Goal: Task Accomplishment & Management: Complete application form

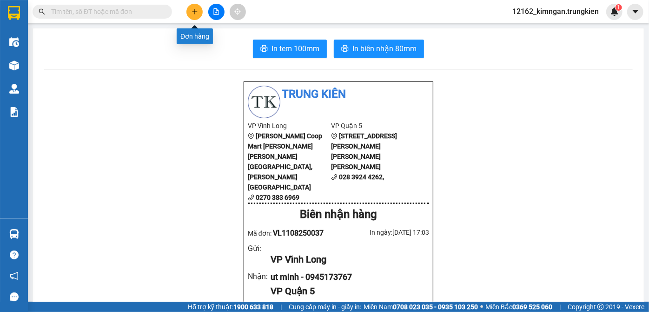
click at [194, 12] on icon "plus" at bounding box center [194, 11] width 0 height 5
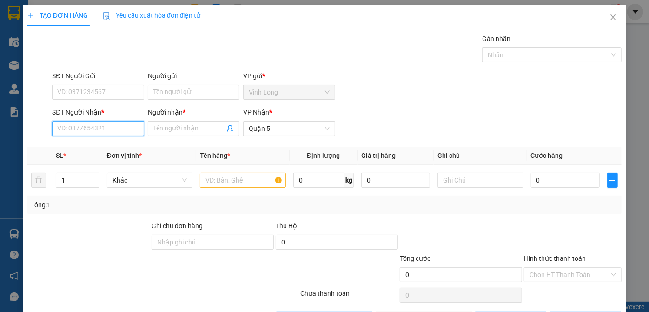
click at [126, 128] on input "SĐT Người Nhận *" at bounding box center [98, 128] width 92 height 15
type input "0946464530"
click at [121, 147] on div "0946464530 - ga ac" at bounding box center [97, 146] width 80 height 10
type input "ga ac"
type input "30.000"
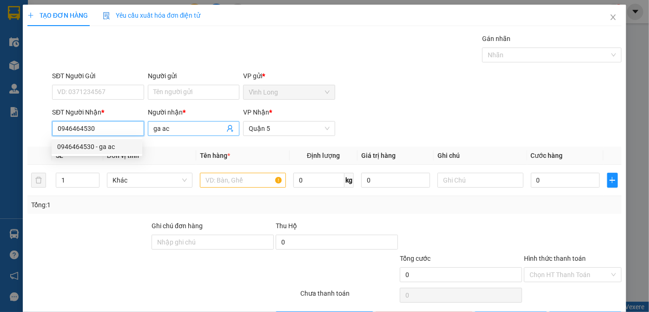
type input "30.000"
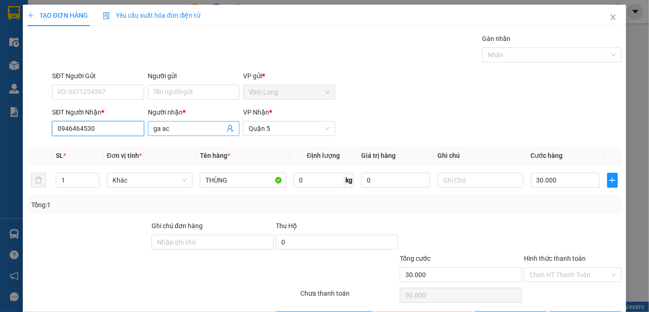
type input "0946464530"
drag, startPoint x: 171, startPoint y: 129, endPoint x: 137, endPoint y: 132, distance: 34.5
click at [137, 132] on div "SĐT Người [PERSON_NAME] * 0946464530 Người [PERSON_NAME] * ga ac ga ac [PERSON_…" at bounding box center [336, 123] width 573 height 33
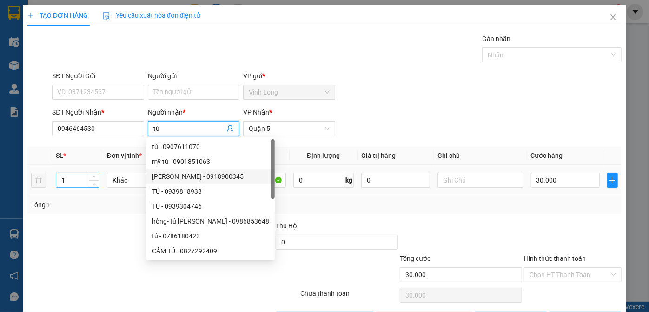
type input "tú"
drag, startPoint x: 67, startPoint y: 180, endPoint x: 60, endPoint y: 181, distance: 7.0
click at [60, 181] on input "1" at bounding box center [77, 180] width 42 height 14
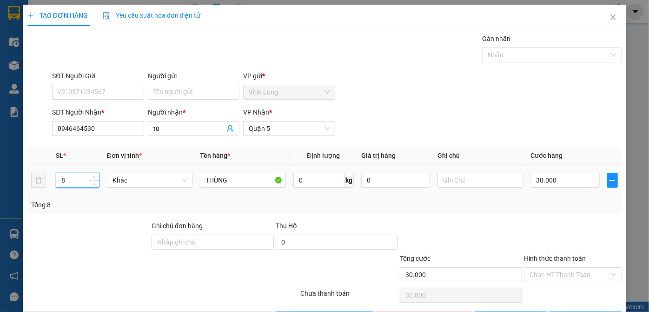
type input "8"
click at [570, 186] on div "30.000" at bounding box center [565, 180] width 69 height 19
click at [563, 182] on input "30.000" at bounding box center [565, 179] width 69 height 15
type input "2"
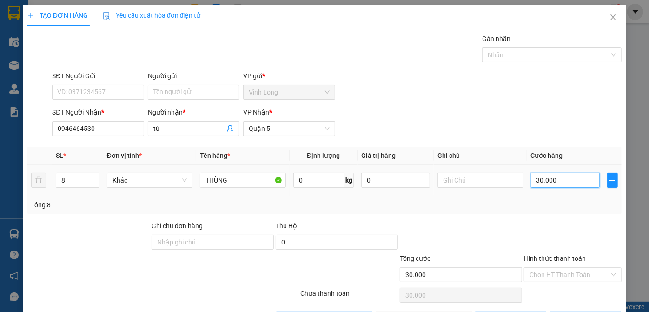
type input "2"
type input "23"
type input "230"
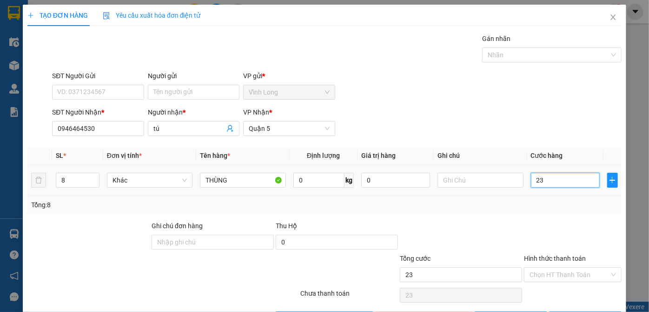
type input "230"
type input "230.000"
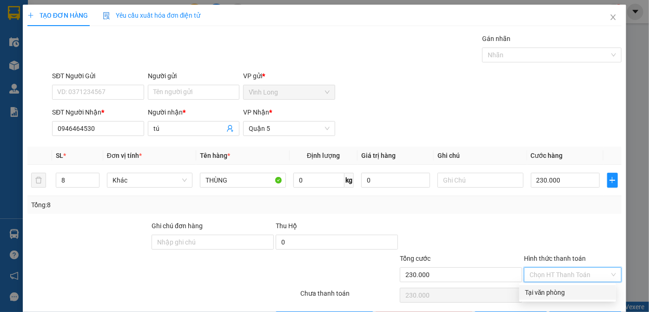
click at [569, 272] on input "Hình thức thanh toán" at bounding box center [570, 274] width 80 height 14
click at [560, 290] on div "Tại văn phòng" at bounding box center [568, 292] width 86 height 10
type input "0"
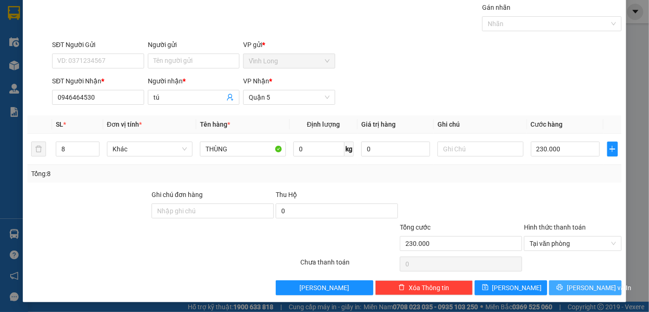
click at [563, 285] on icon "printer" at bounding box center [560, 287] width 7 height 7
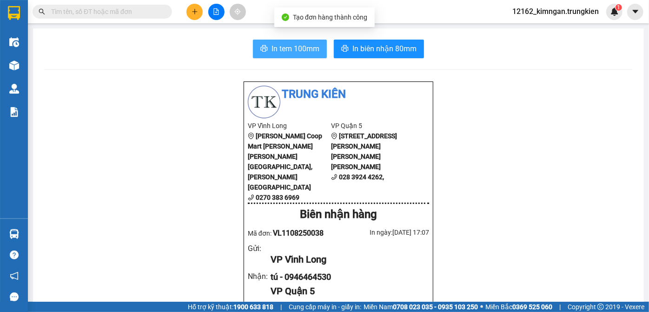
click at [306, 52] on span "In tem 100mm" at bounding box center [296, 49] width 48 height 12
click at [192, 13] on icon "plus" at bounding box center [195, 11] width 7 height 7
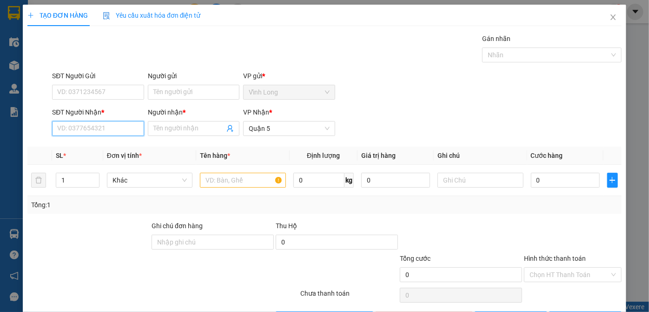
click at [92, 131] on input "SĐT Người Nhận *" at bounding box center [98, 128] width 92 height 15
type input "0939287814"
click at [121, 145] on div "0939287814 - [PERSON_NAME]" at bounding box center [103, 146] width 92 height 10
type input "TRƯỜNG"
type input "40.000"
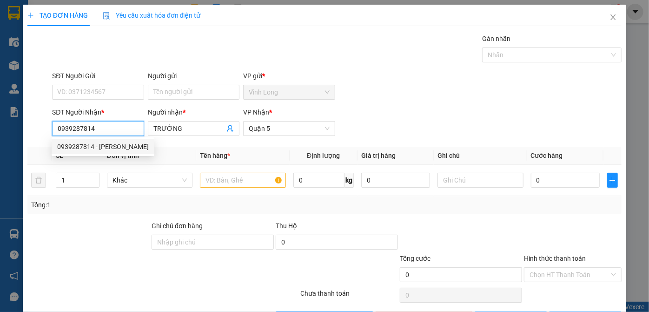
type input "40.000"
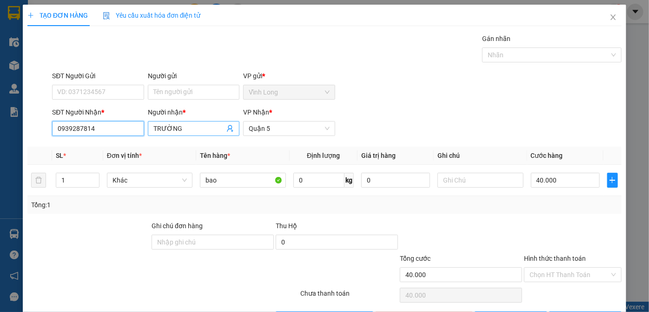
type input "0939287814"
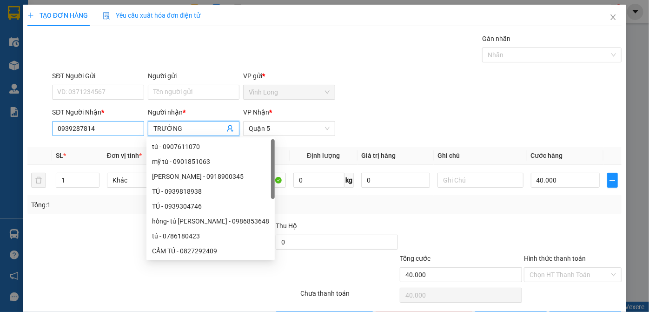
drag, startPoint x: 187, startPoint y: 123, endPoint x: 123, endPoint y: 133, distance: 65.4
click at [125, 126] on div "SĐT Người [PERSON_NAME] * 0939287814 Người [PERSON_NAME] * [PERSON_NAME] [PERSO…" at bounding box center [336, 123] width 573 height 33
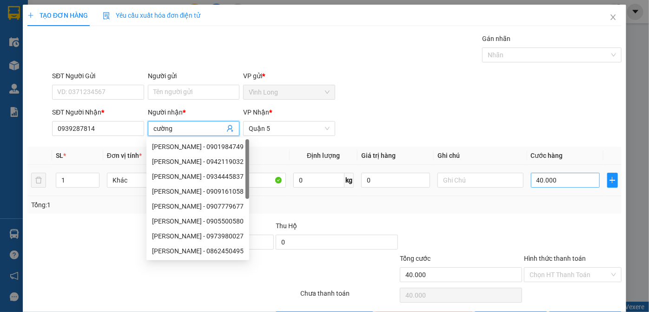
type input "cường"
click at [533, 178] on input "40.000" at bounding box center [565, 179] width 69 height 15
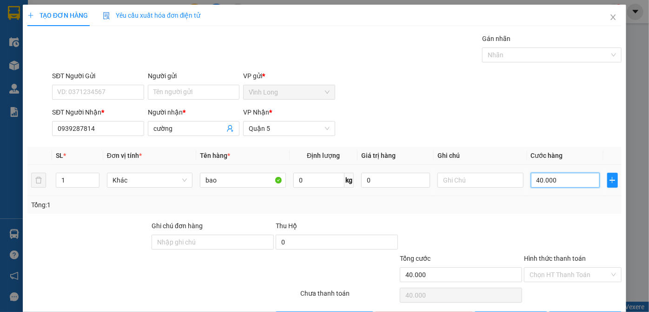
type input "3"
type input "30"
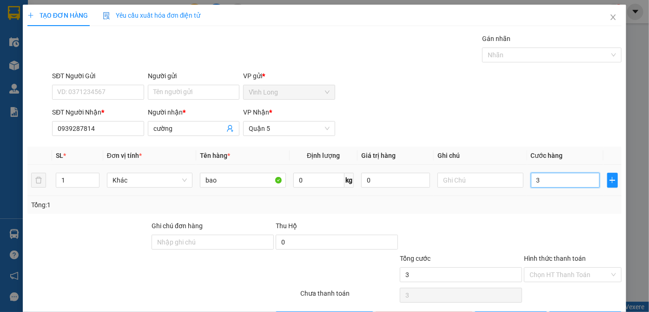
type input "30"
drag, startPoint x: 561, startPoint y: 180, endPoint x: 497, endPoint y: 168, distance: 64.4
click at [497, 168] on tr "1 [PERSON_NAME] 0 kg 0 30" at bounding box center [324, 180] width 594 height 31
type input "2"
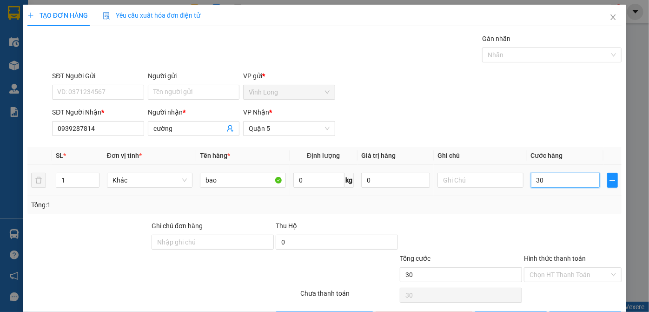
type input "2"
type input "20"
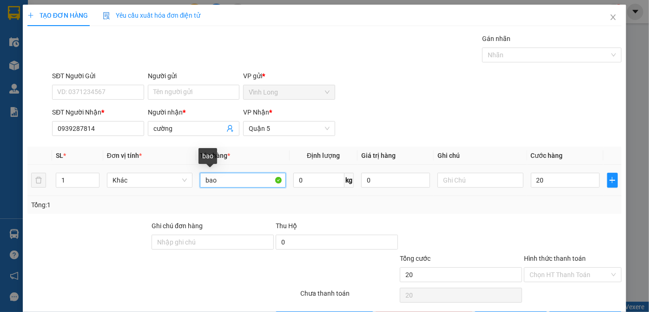
type input "20.000"
drag, startPoint x: 217, startPoint y: 180, endPoint x: 195, endPoint y: 177, distance: 22.0
click at [196, 177] on td "bao" at bounding box center [242, 180] width 93 height 31
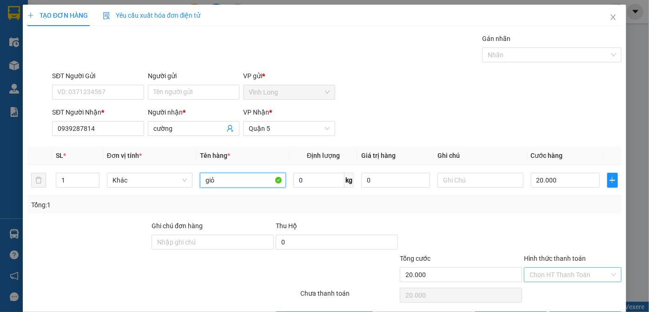
type input "giỏ"
click at [577, 269] on input "Hình thức thanh toán" at bounding box center [570, 274] width 80 height 14
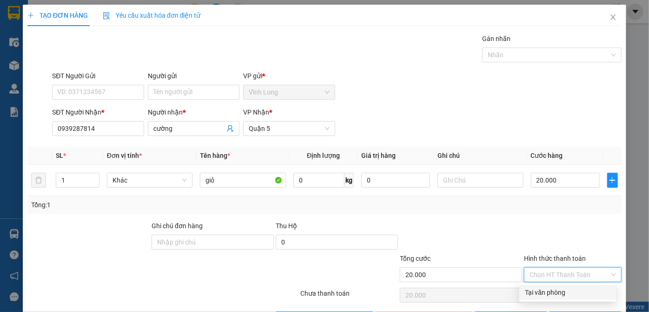
click at [558, 290] on div "Tại văn phòng" at bounding box center [568, 292] width 86 height 10
type input "0"
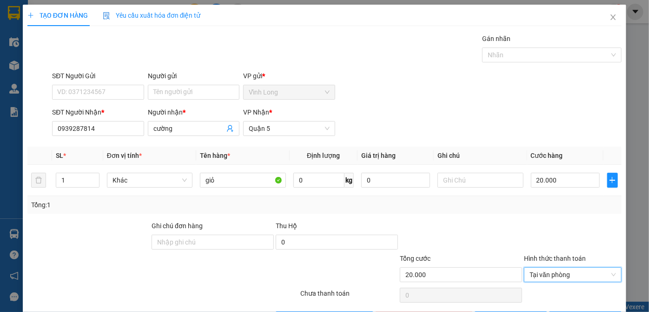
scroll to position [31, 0]
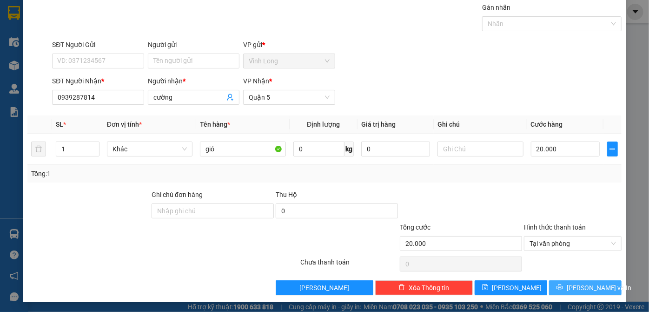
click at [559, 286] on button "[PERSON_NAME] và In" at bounding box center [585, 287] width 73 height 15
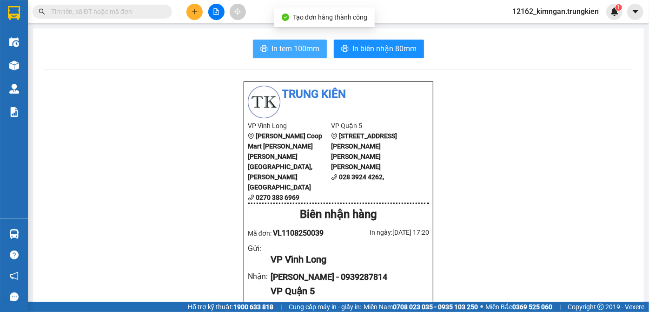
click at [261, 47] on icon "printer" at bounding box center [263, 48] width 7 height 7
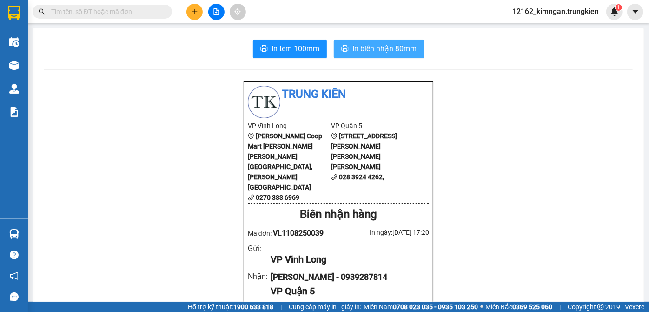
click at [370, 46] on span "In biên nhận 80mm" at bounding box center [384, 49] width 64 height 12
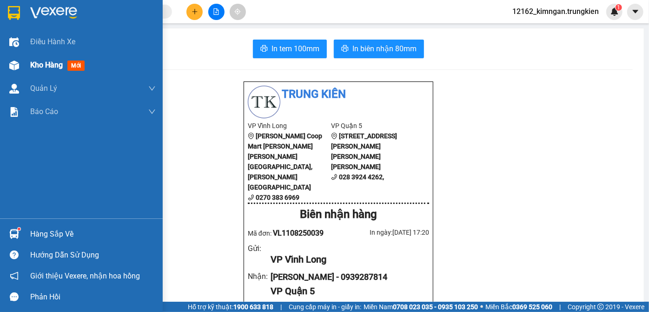
click at [31, 63] on span "Kho hàng" at bounding box center [46, 64] width 33 height 9
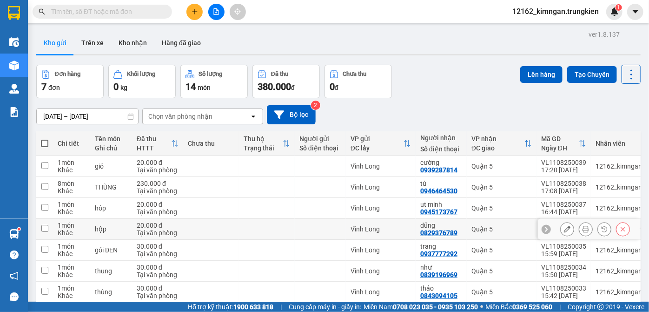
scroll to position [42, 0]
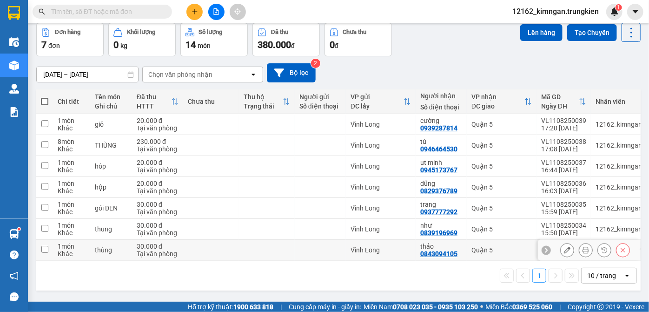
click at [355, 240] on td "Vĩnh Long" at bounding box center [381, 249] width 70 height 21
checkbox input "true"
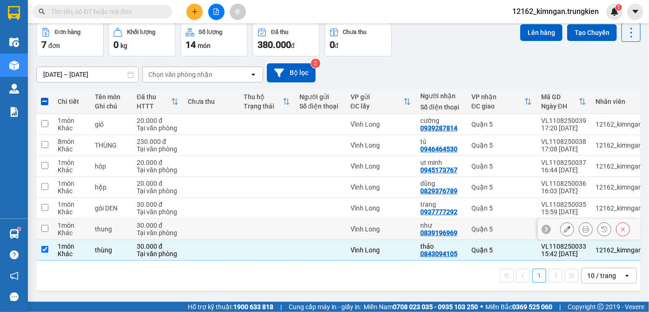
click at [361, 219] on td "Vĩnh Long" at bounding box center [381, 229] width 70 height 21
checkbox input "true"
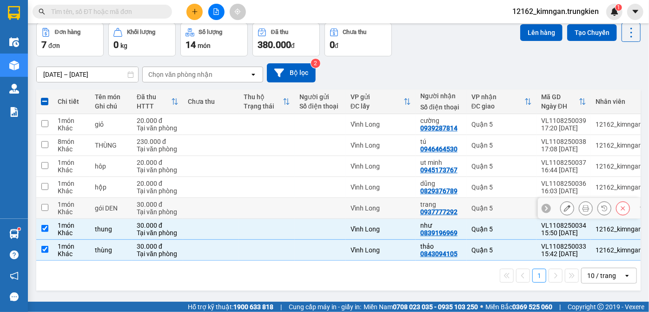
click at [361, 210] on div "Vĩnh Long" at bounding box center [381, 207] width 60 height 7
checkbox input "true"
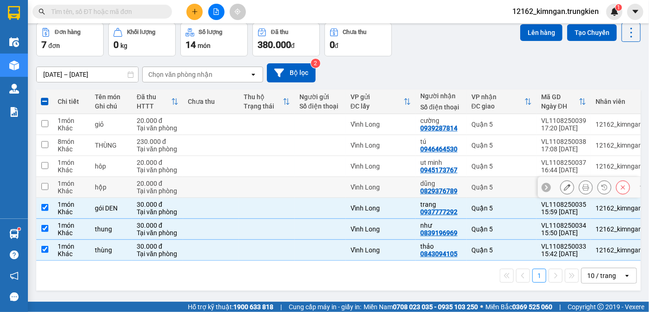
click at [369, 184] on div "Vĩnh Long" at bounding box center [381, 186] width 60 height 7
checkbox input "true"
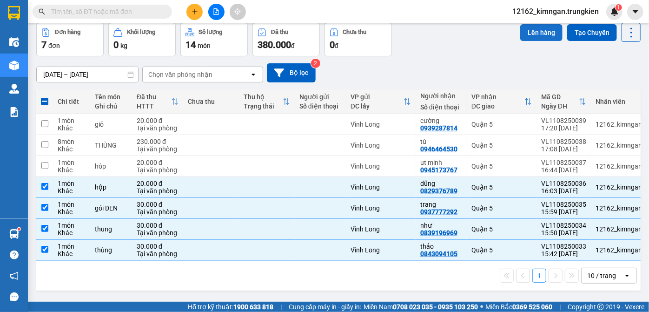
click at [529, 28] on button "Lên hàng" at bounding box center [541, 32] width 42 height 17
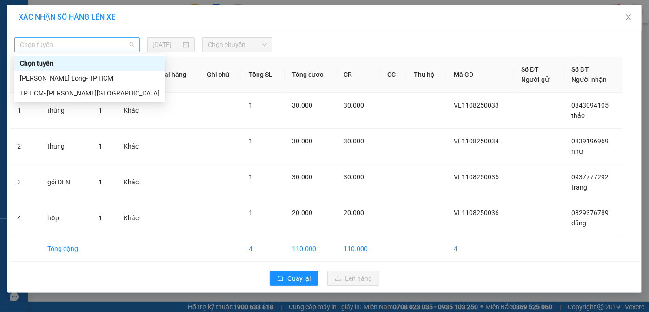
click at [36, 45] on span "Chọn tuyến" at bounding box center [77, 45] width 114 height 14
click at [47, 81] on div "[PERSON_NAME] Long- TP HCM" at bounding box center [89, 78] width 139 height 10
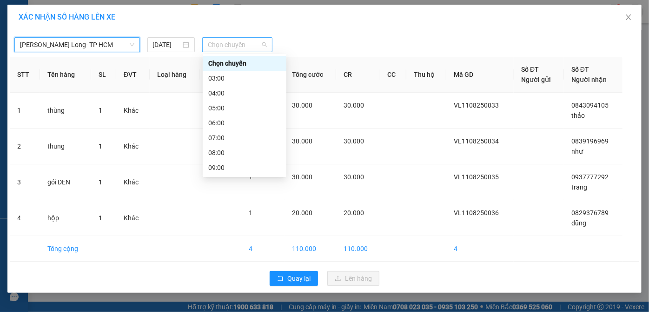
click at [222, 48] on span "Chọn chuyến" at bounding box center [237, 45] width 59 height 14
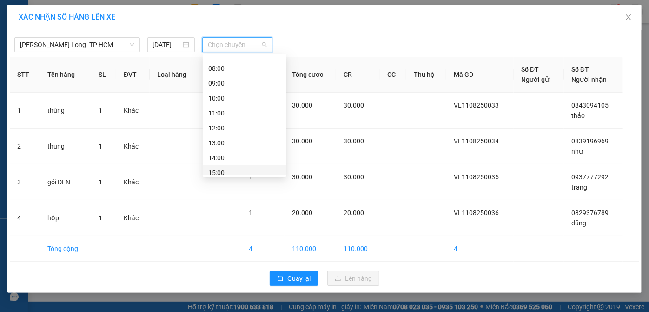
scroll to position [119, 0]
click at [217, 166] on div "17:00" at bounding box center [244, 167] width 73 height 10
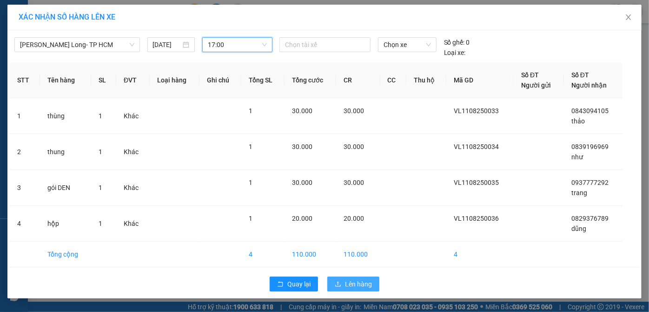
click at [354, 283] on span "Lên hàng" at bounding box center [358, 283] width 27 height 10
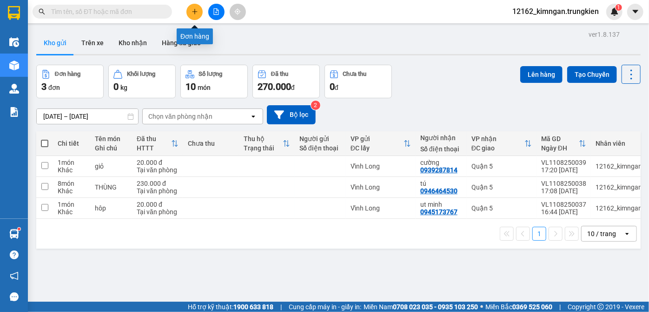
click at [192, 13] on icon "plus" at bounding box center [195, 11] width 7 height 7
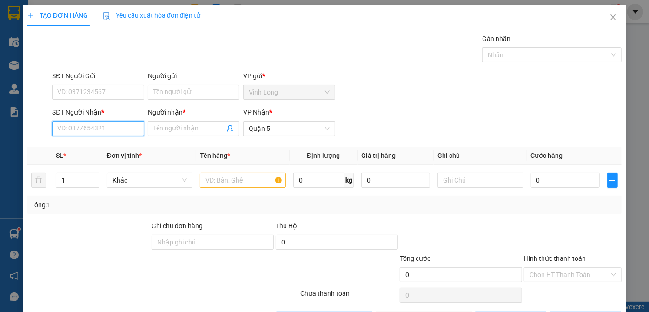
click at [95, 129] on input "SĐT Người Nhận *" at bounding box center [98, 128] width 92 height 15
click at [85, 145] on div "0948478787 - [PERSON_NAME]" at bounding box center [103, 146] width 92 height 10
type input "0948478787"
type input "tuyền"
type input "50.000"
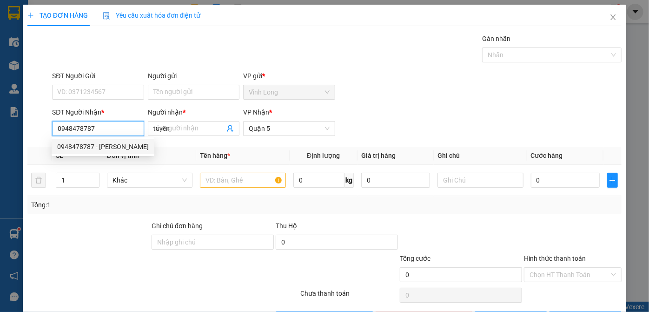
type input "50.000"
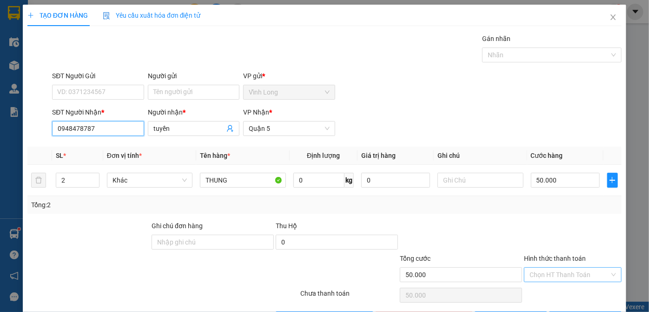
type input "0948478787"
click at [579, 272] on input "Hình thức thanh toán" at bounding box center [570, 274] width 80 height 14
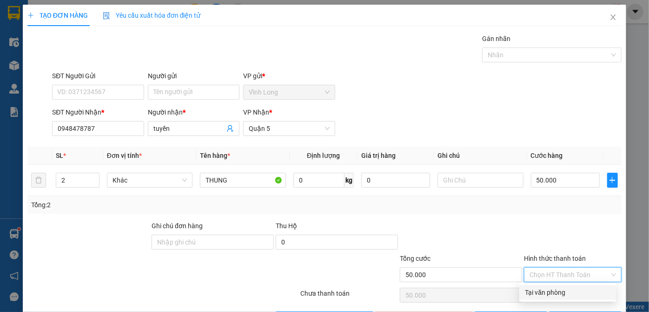
click at [551, 293] on div "Tại văn phòng" at bounding box center [568, 292] width 86 height 10
type input "0"
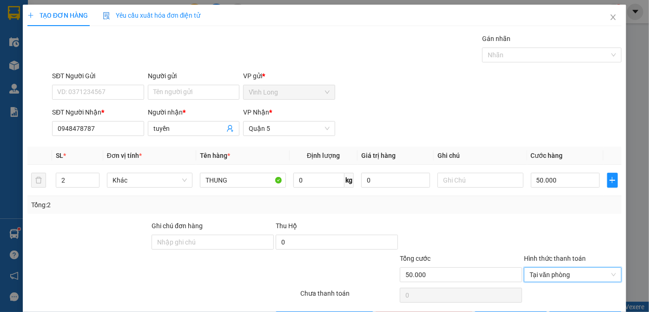
scroll to position [31, 0]
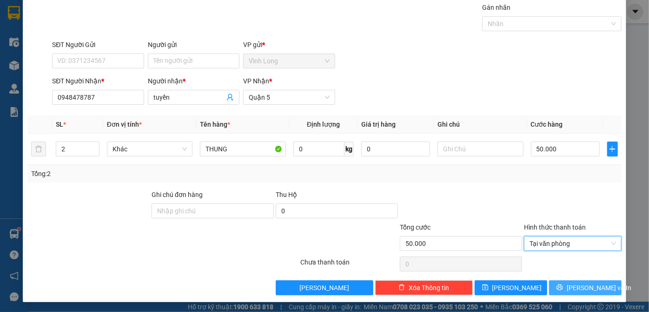
click at [558, 286] on button "[PERSON_NAME] và In" at bounding box center [585, 287] width 73 height 15
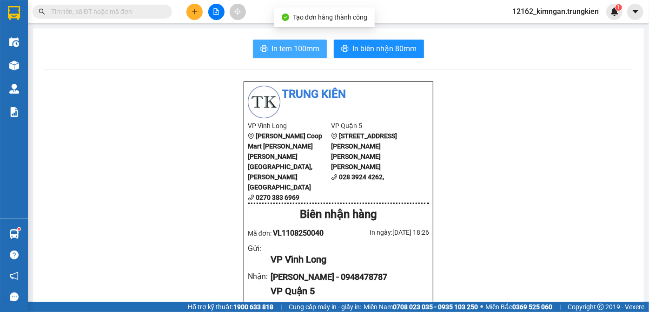
click at [280, 53] on span "In tem 100mm" at bounding box center [296, 49] width 48 height 12
click at [94, 14] on input "text" at bounding box center [106, 12] width 110 height 10
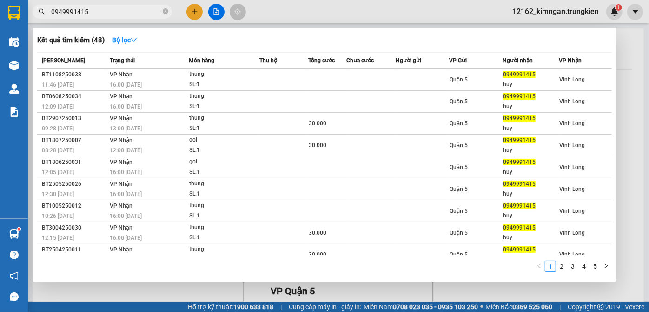
type input "0949991415"
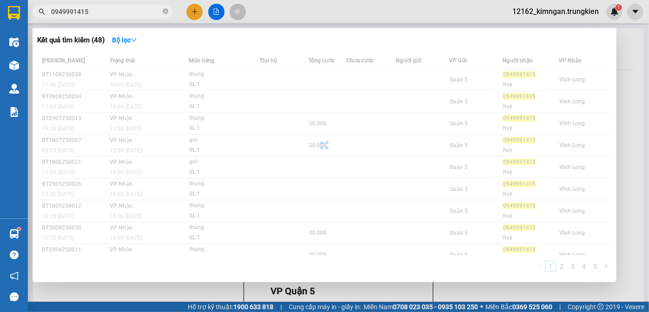
click at [649, 311] on html "Kết quả [PERSON_NAME] ( 48 ) Bộ lọc Mã ĐH Trạng thái Món hàng Thu hộ [PERSON_NA…" at bounding box center [324, 156] width 649 height 312
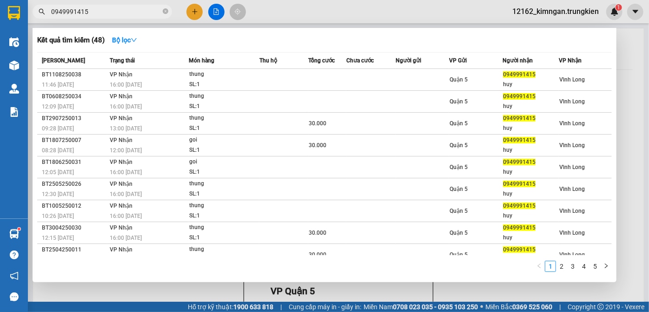
click at [195, 12] on div at bounding box center [324, 156] width 649 height 312
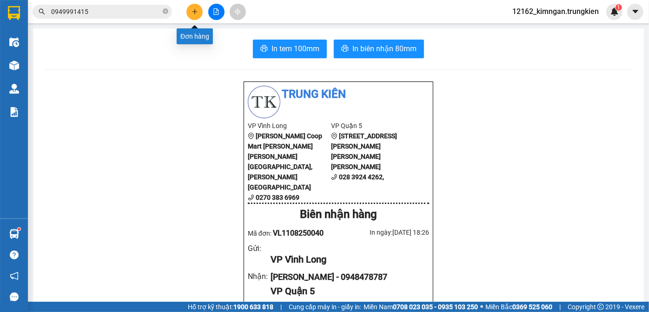
click at [194, 15] on button at bounding box center [194, 12] width 16 height 16
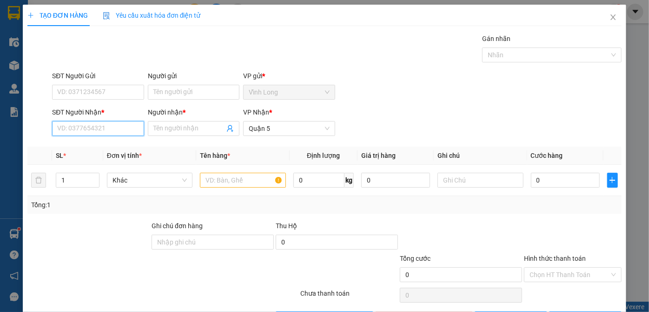
click at [102, 133] on input "SĐT Người Nhận *" at bounding box center [98, 128] width 92 height 15
click at [108, 143] on div "0976892272 - DAT" at bounding box center [97, 146] width 80 height 10
type input "0976892272"
type input "DAT"
type input "50.000"
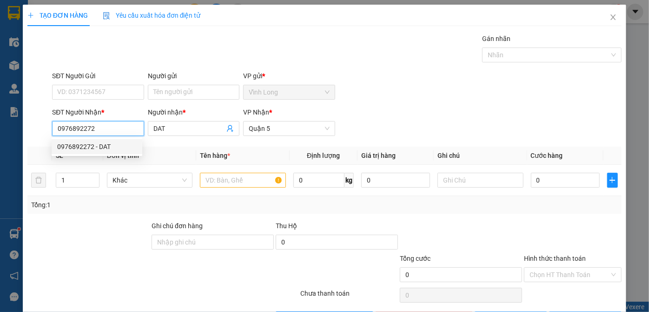
type input "50.000"
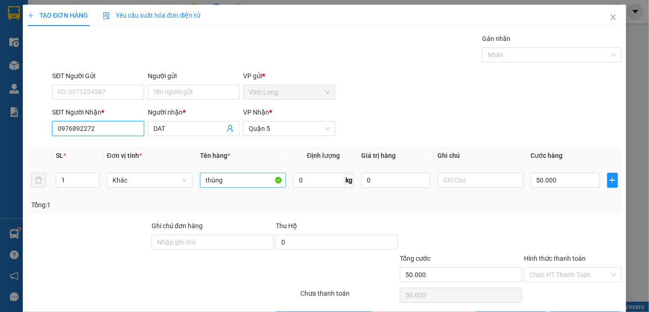
type input "0976892272"
click at [237, 180] on input "thùng" at bounding box center [243, 179] width 86 height 15
type input "thùng+goi"
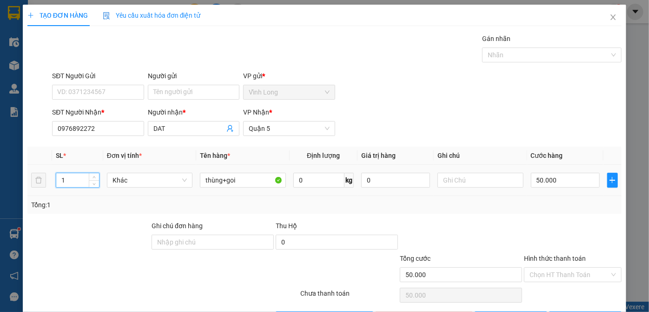
click at [33, 179] on tr "1 [PERSON_NAME]+goi 0 kg 0 50.000" at bounding box center [324, 180] width 594 height 31
type input "2"
click at [536, 181] on input "50.000" at bounding box center [565, 179] width 69 height 15
type input "1"
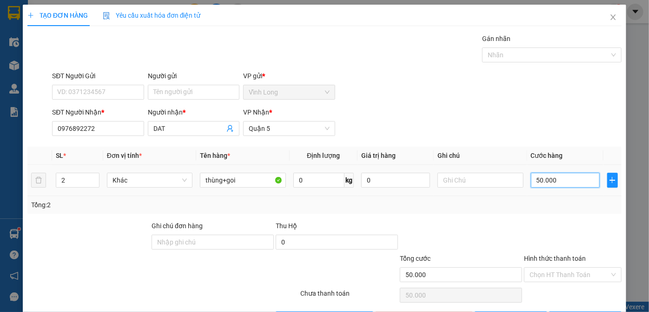
type input "1"
type input "10"
type input "100"
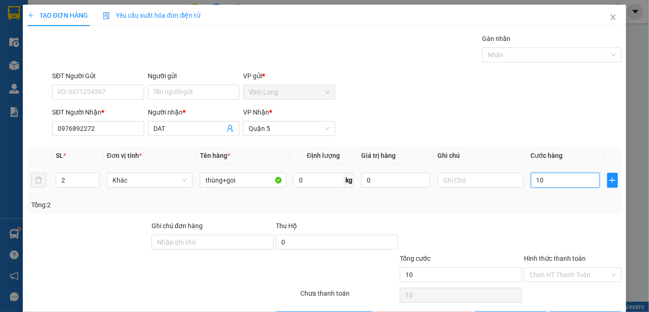
type input "100"
type input "1.000"
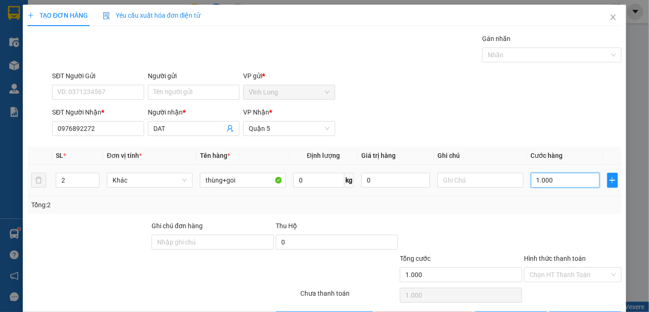
type input "10.000"
type input "100.000"
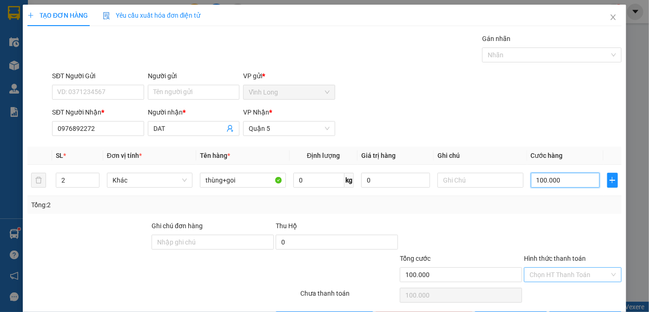
type input "100.000"
click at [556, 277] on input "Hình thức thanh toán" at bounding box center [570, 274] width 80 height 14
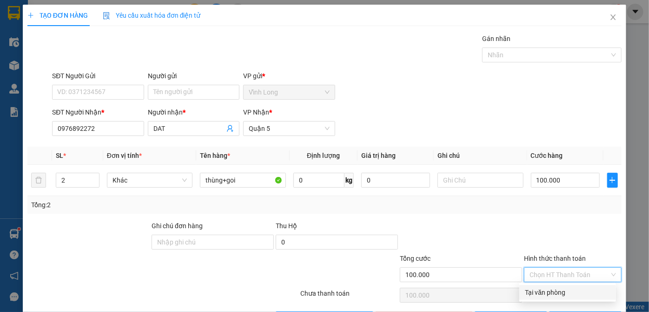
click at [554, 292] on div "Tại văn phòng" at bounding box center [568, 292] width 86 height 10
type input "0"
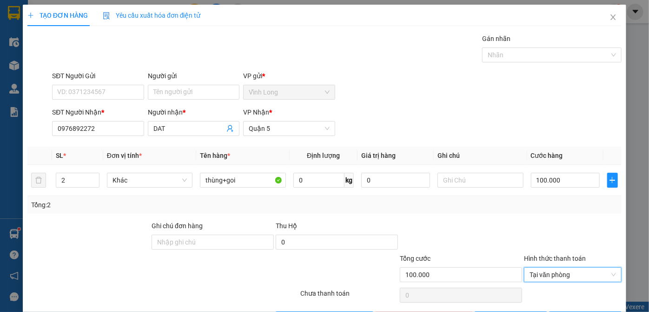
scroll to position [31, 0]
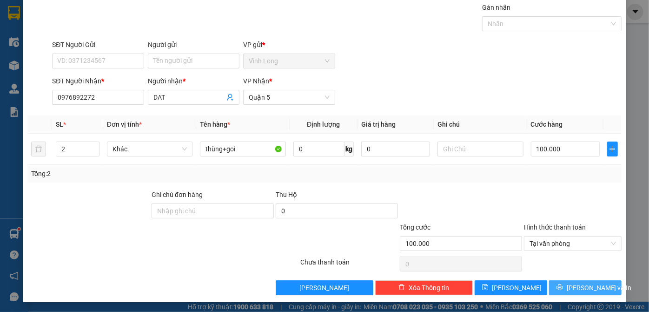
click at [563, 285] on icon "printer" at bounding box center [560, 287] width 6 height 6
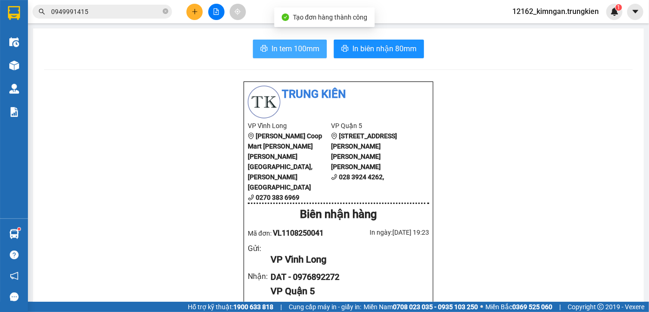
click at [289, 52] on span "In tem 100mm" at bounding box center [296, 49] width 48 height 12
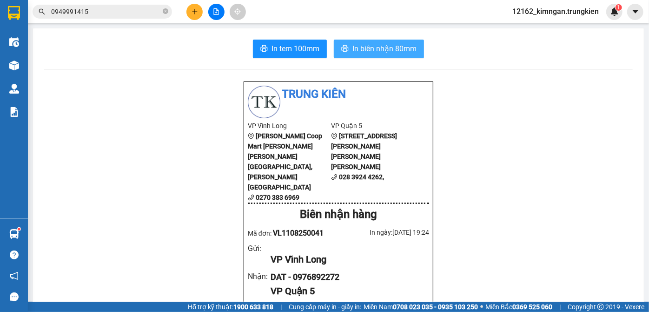
click at [399, 43] on span "In biên nhận 80mm" at bounding box center [384, 49] width 64 height 12
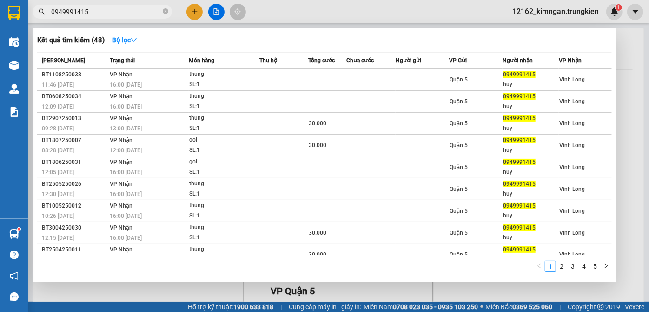
drag, startPoint x: 105, startPoint y: 13, endPoint x: 21, endPoint y: 16, distance: 84.2
click at [21, 18] on section "Kết quả [PERSON_NAME] ( 48 ) Bộ lọc Mã ĐH Trạng thái Món hàng Thu hộ [PERSON_NA…" at bounding box center [324, 156] width 649 height 312
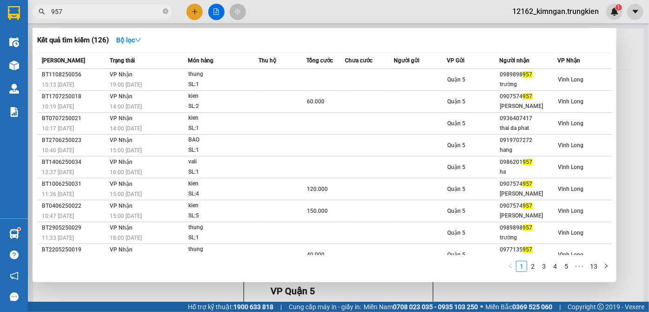
drag, startPoint x: 86, startPoint y: 16, endPoint x: 46, endPoint y: 16, distance: 40.0
click at [46, 16] on span "957" at bounding box center [102, 12] width 139 height 14
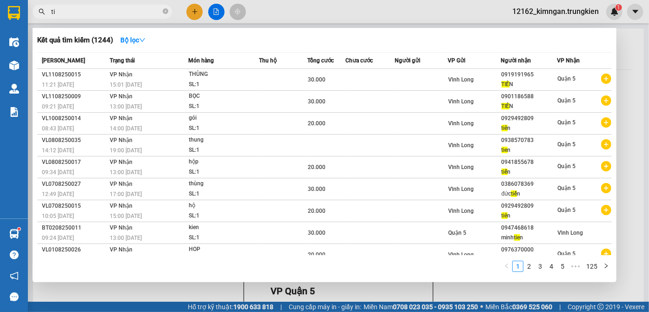
type input "t"
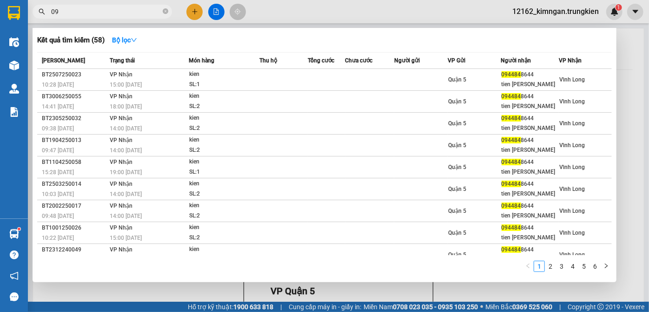
type input "0"
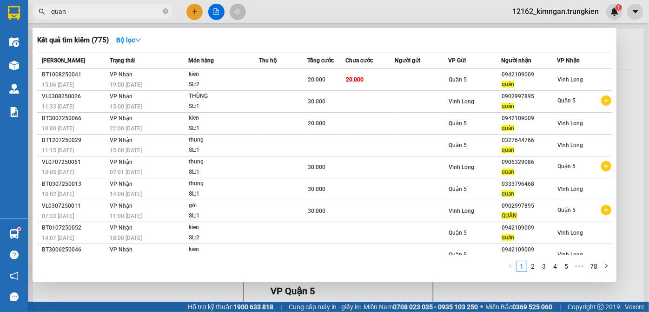
type input "quan"
click at [199, 11] on div at bounding box center [324, 156] width 649 height 312
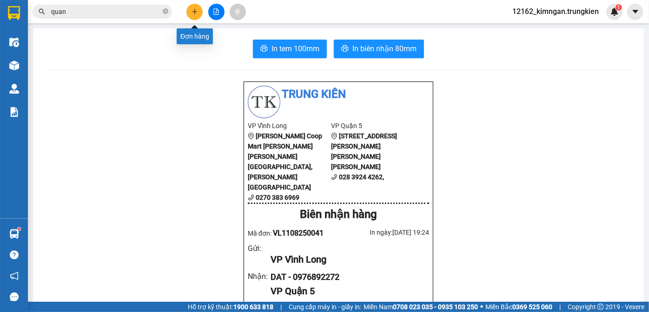
click at [195, 10] on icon "plus" at bounding box center [195, 11] width 7 height 7
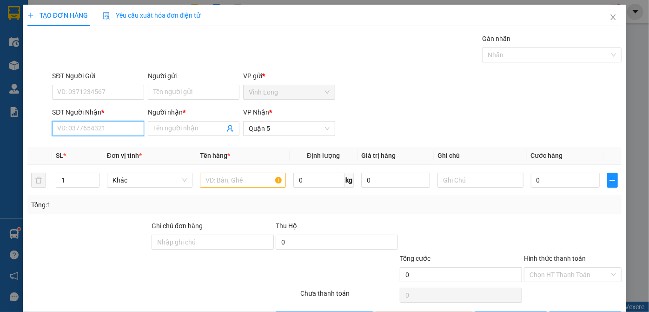
click at [131, 126] on input "SĐT Người Nhận *" at bounding box center [98, 128] width 92 height 15
click at [78, 150] on div "0901881198 - [PERSON_NAME]" at bounding box center [103, 146] width 92 height 10
type input "0901881198"
type input "tuấn"
type input "50.000"
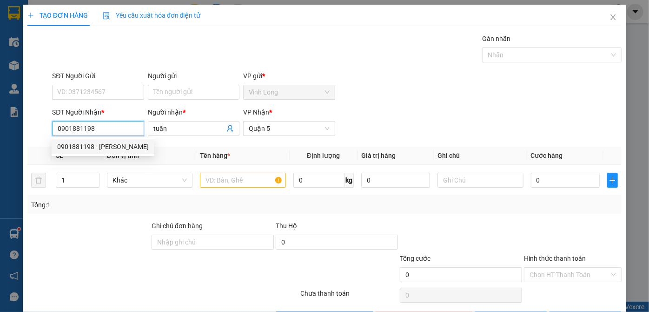
type input "50.000"
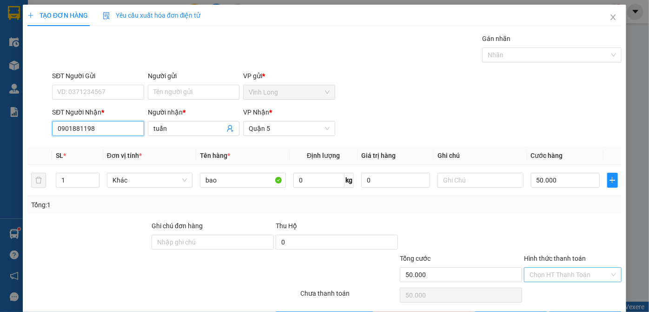
type input "0901881198"
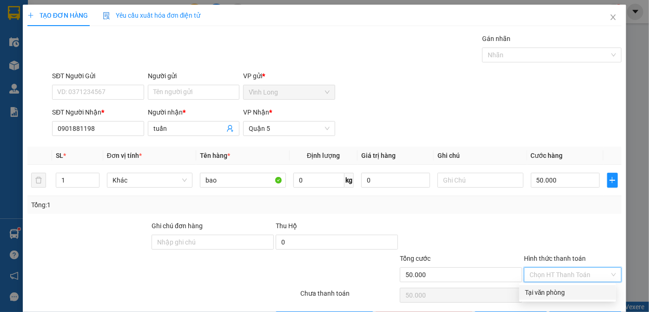
click at [556, 269] on input "Hình thức thanh toán" at bounding box center [570, 274] width 80 height 14
click at [550, 289] on div "Tại văn phòng" at bounding box center [568, 292] width 86 height 10
type input "0"
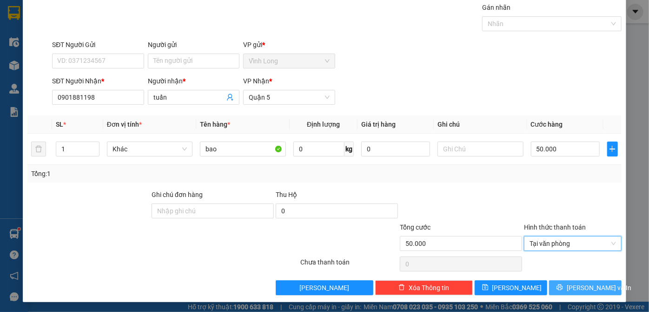
click at [555, 282] on button "[PERSON_NAME] và In" at bounding box center [585, 287] width 73 height 15
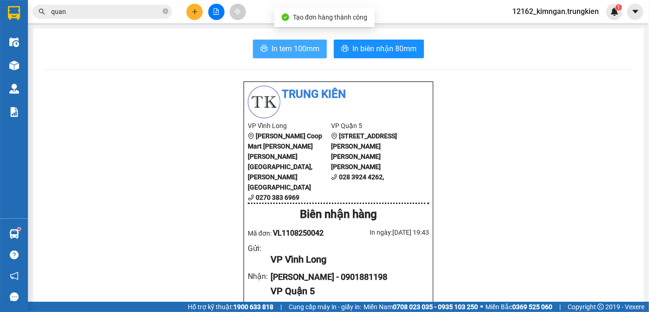
click at [296, 47] on span "In tem 100mm" at bounding box center [296, 49] width 48 height 12
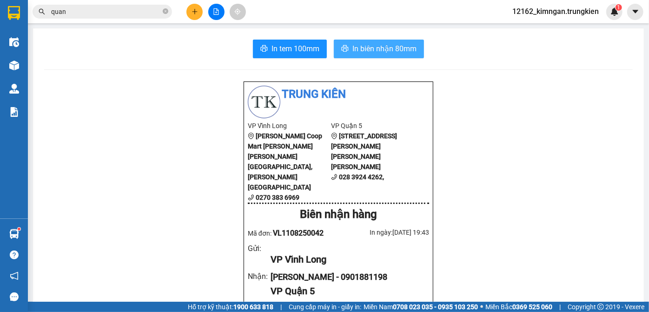
click at [394, 54] on span "In biên nhận 80mm" at bounding box center [384, 49] width 64 height 12
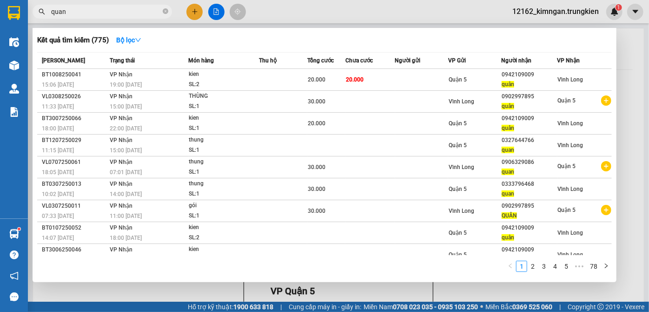
drag, startPoint x: 71, startPoint y: 13, endPoint x: 33, endPoint y: 16, distance: 38.8
click at [37, 14] on span "quan" at bounding box center [102, 12] width 139 height 14
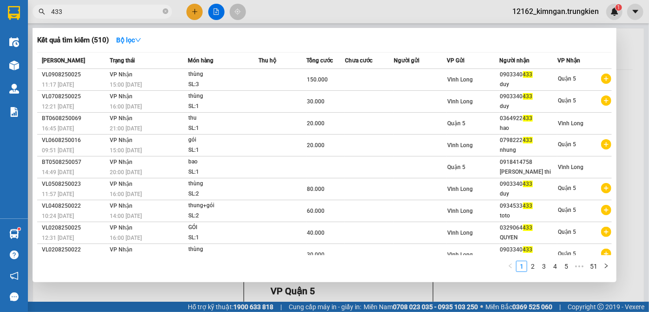
drag, startPoint x: 60, startPoint y: 14, endPoint x: 28, endPoint y: 15, distance: 32.6
click at [31, 15] on div "433" at bounding box center [90, 12] width 181 height 14
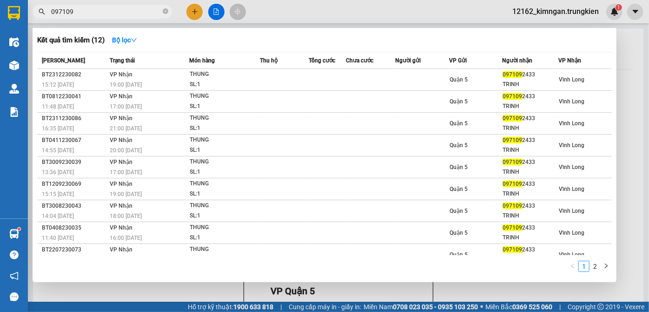
type input "097109"
click at [215, 14] on div at bounding box center [324, 156] width 649 height 312
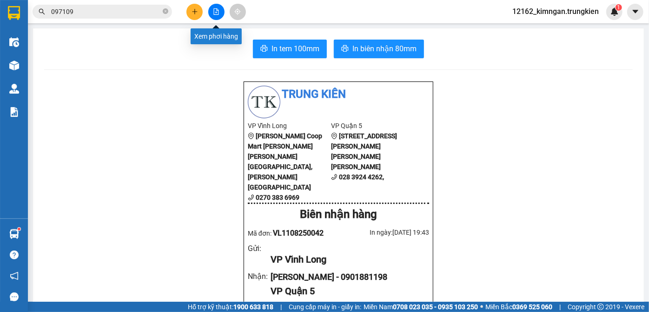
click at [218, 11] on icon "file-add" at bounding box center [216, 11] width 7 height 7
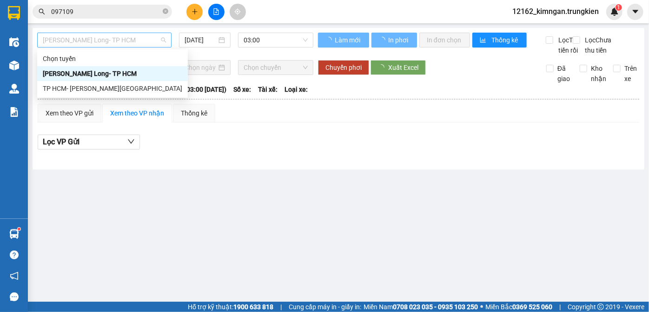
click at [120, 44] on span "[PERSON_NAME] Long- TP HCM" at bounding box center [104, 40] width 123 height 14
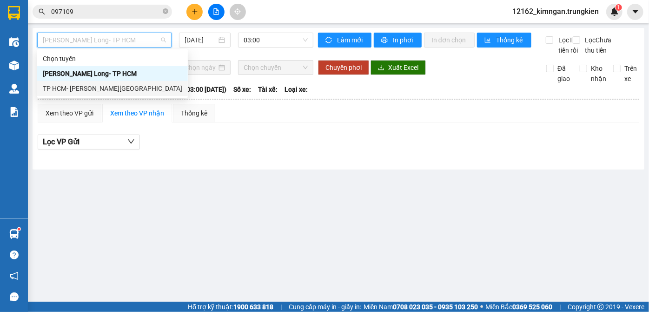
click at [97, 92] on div "TP HCM- [PERSON_NAME][GEOGRAPHIC_DATA]" at bounding box center [112, 88] width 139 height 10
type input "[DATE]"
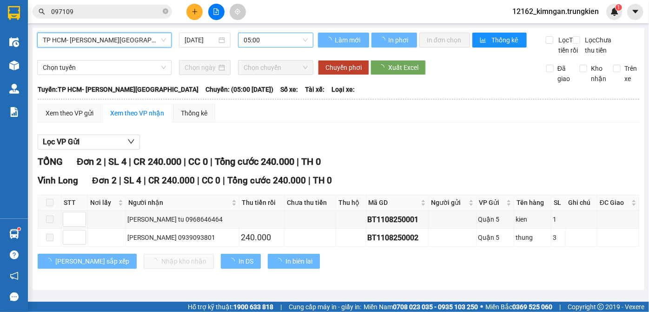
click at [266, 41] on span "05:00" at bounding box center [276, 40] width 64 height 14
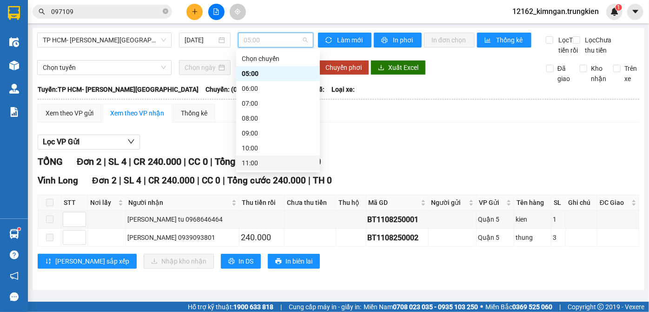
scroll to position [119, 0]
click at [260, 164] on div "19:00" at bounding box center [278, 163] width 73 height 10
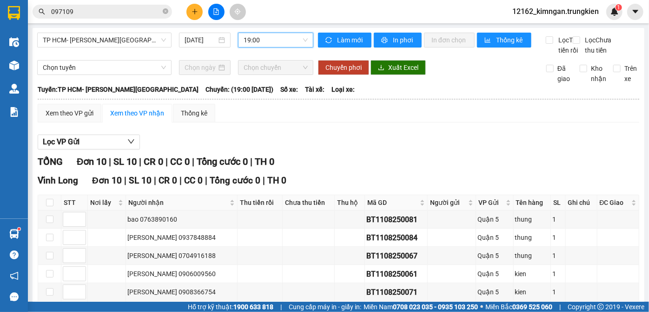
click at [261, 41] on span "19:00" at bounding box center [276, 40] width 64 height 14
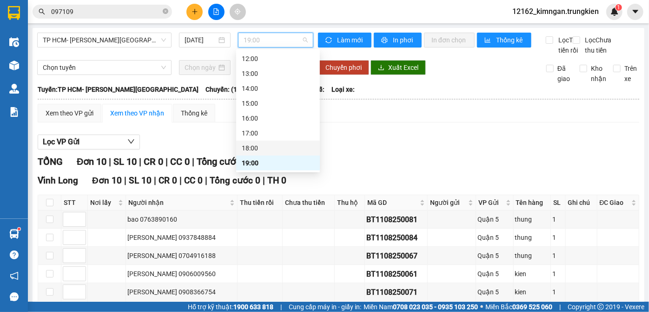
click at [250, 149] on div "18:00" at bounding box center [278, 148] width 73 height 10
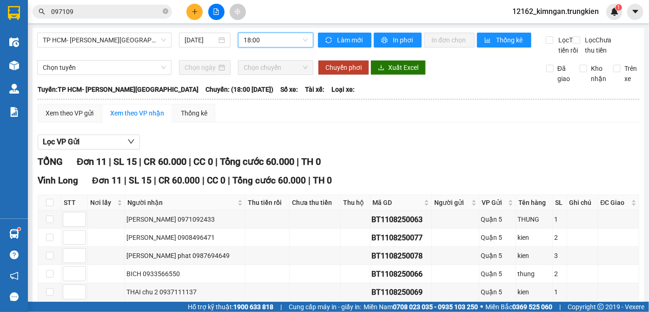
scroll to position [84, 0]
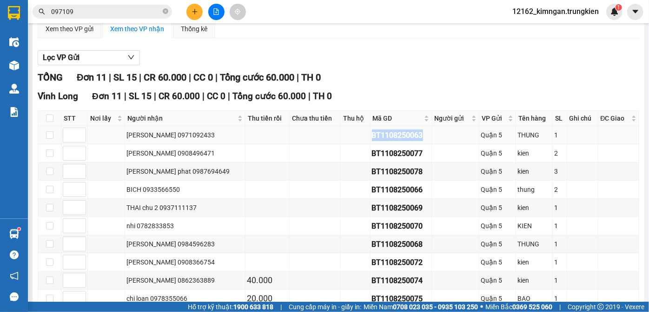
drag, startPoint x: 411, startPoint y: 152, endPoint x: 356, endPoint y: 152, distance: 54.4
click at [371, 144] on td "BT1108250063" at bounding box center [401, 135] width 61 height 18
copy div "BT1108250063"
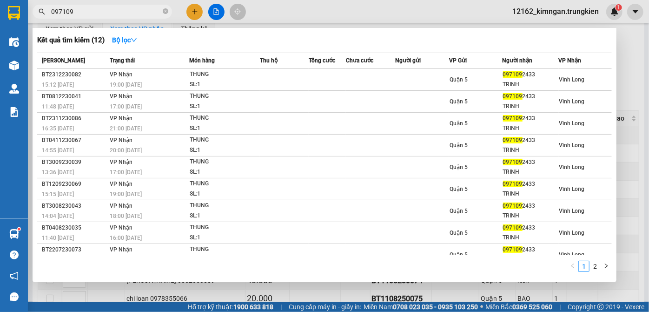
drag, startPoint x: 78, startPoint y: 16, endPoint x: 42, endPoint y: 10, distance: 36.3
click at [43, 10] on div "097109" at bounding box center [90, 12] width 181 height 14
paste input "BT1108250063"
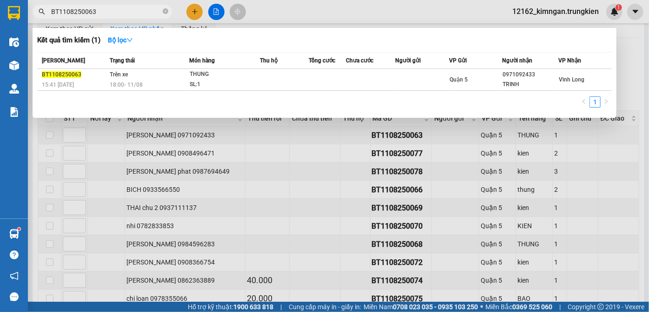
type input "BT1108250063"
click at [350, 127] on div at bounding box center [324, 156] width 649 height 312
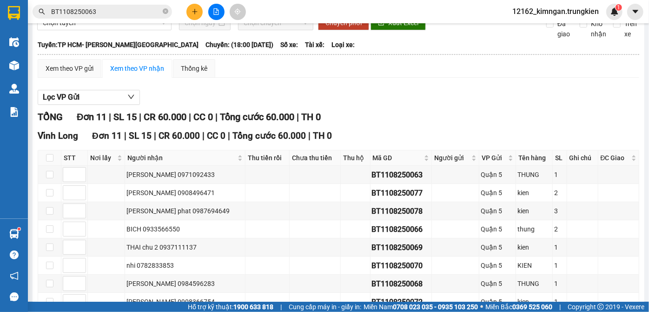
scroll to position [0, 0]
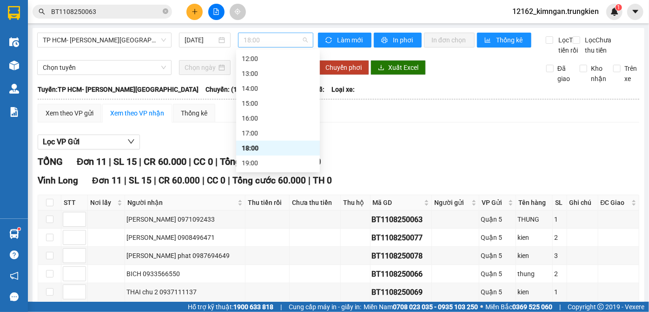
click at [266, 36] on span "18:00" at bounding box center [276, 40] width 64 height 14
click at [255, 166] on div "19:00" at bounding box center [278, 163] width 73 height 10
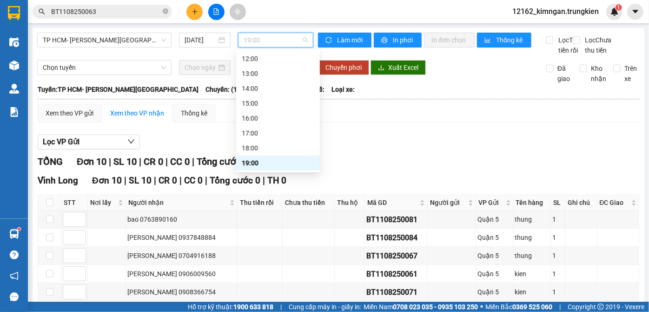
click at [280, 41] on span "19:00" at bounding box center [276, 40] width 64 height 14
click at [248, 133] on div "17:00" at bounding box center [278, 133] width 73 height 10
